Goal: Information Seeking & Learning: Check status

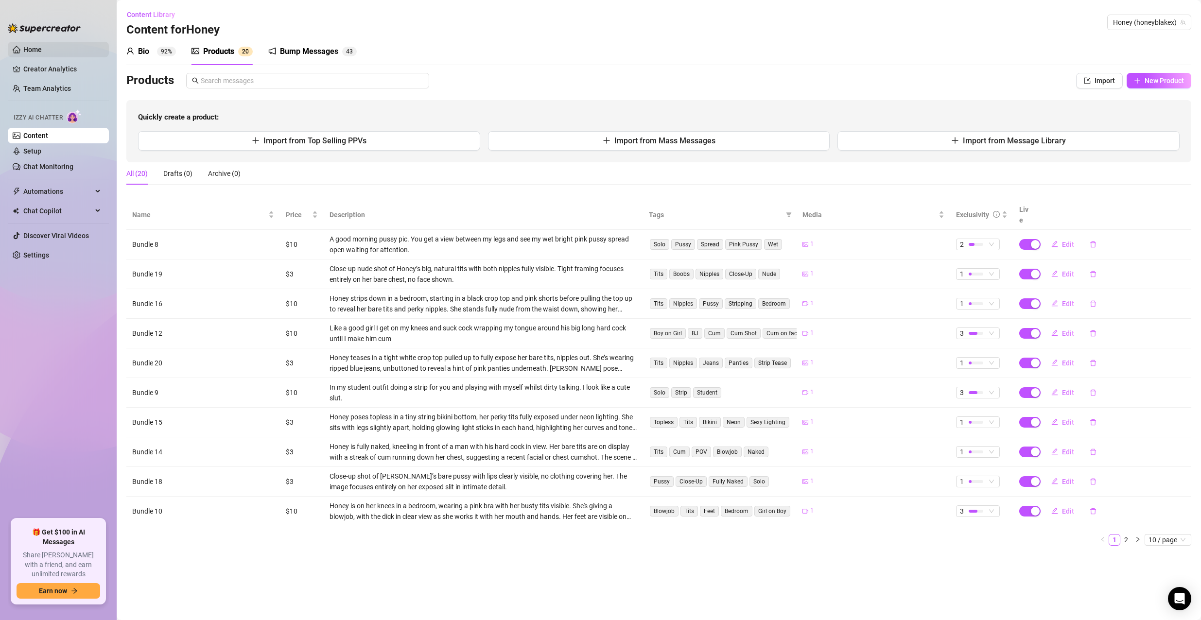
click at [26, 49] on link "Home" at bounding box center [32, 50] width 18 height 8
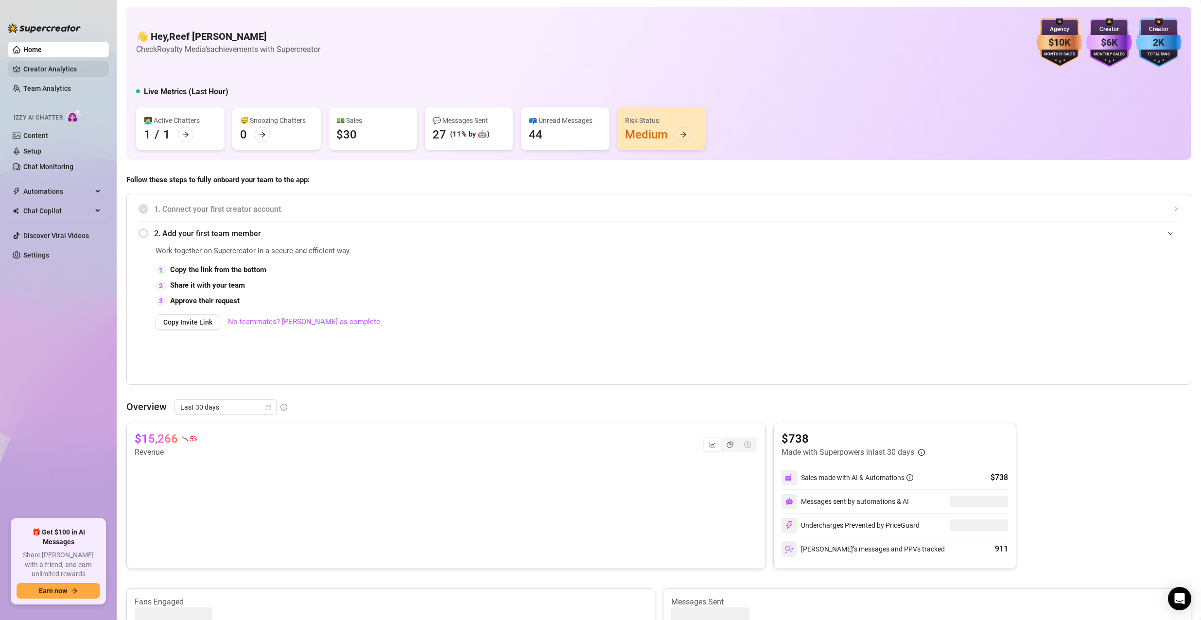
click at [55, 67] on link "Creator Analytics" at bounding box center [62, 69] width 78 height 16
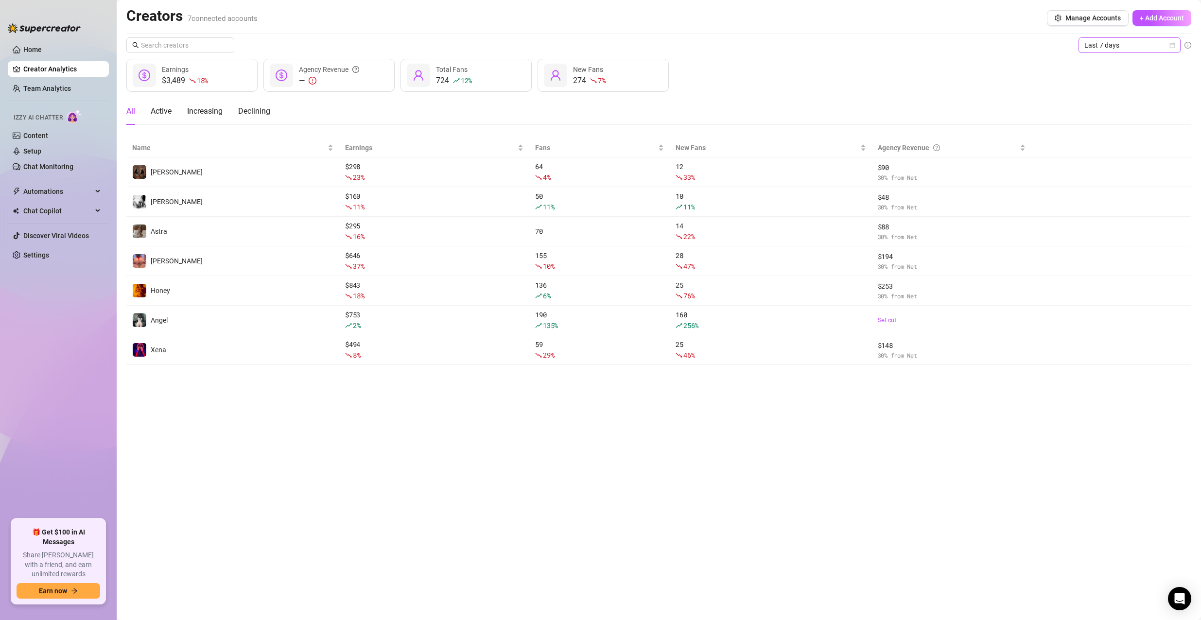
click at [1145, 46] on span "Last 7 days" at bounding box center [1130, 45] width 90 height 15
click at [1139, 95] on div "Last 30 days" at bounding box center [1130, 95] width 87 height 11
click at [1142, 41] on span "Last 30 days" at bounding box center [1130, 45] width 90 height 15
click at [1126, 110] on div "Last 90 days" at bounding box center [1130, 111] width 87 height 11
click at [1139, 42] on span "Last 90 days" at bounding box center [1130, 45] width 90 height 15
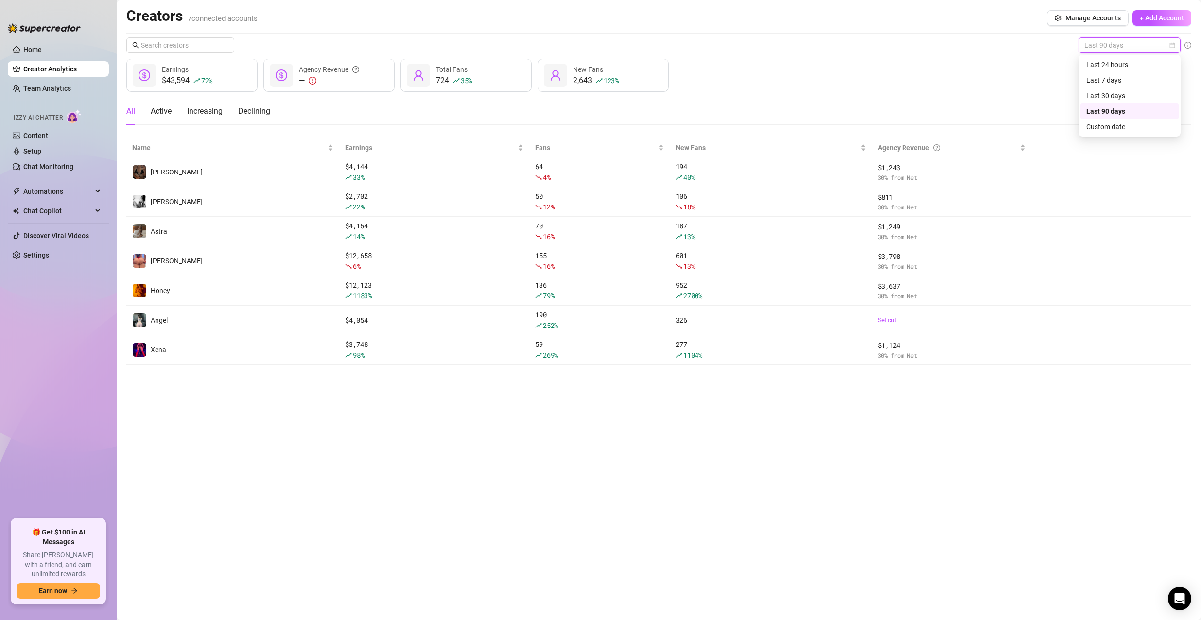
click at [868, 70] on div "$43,594 72 % Earnings — Agency Revenue 724 35 % Total Fans 2,643 123 % New Fans" at bounding box center [658, 75] width 1065 height 33
